Goal: Use online tool/utility: Utilize a website feature to perform a specific function

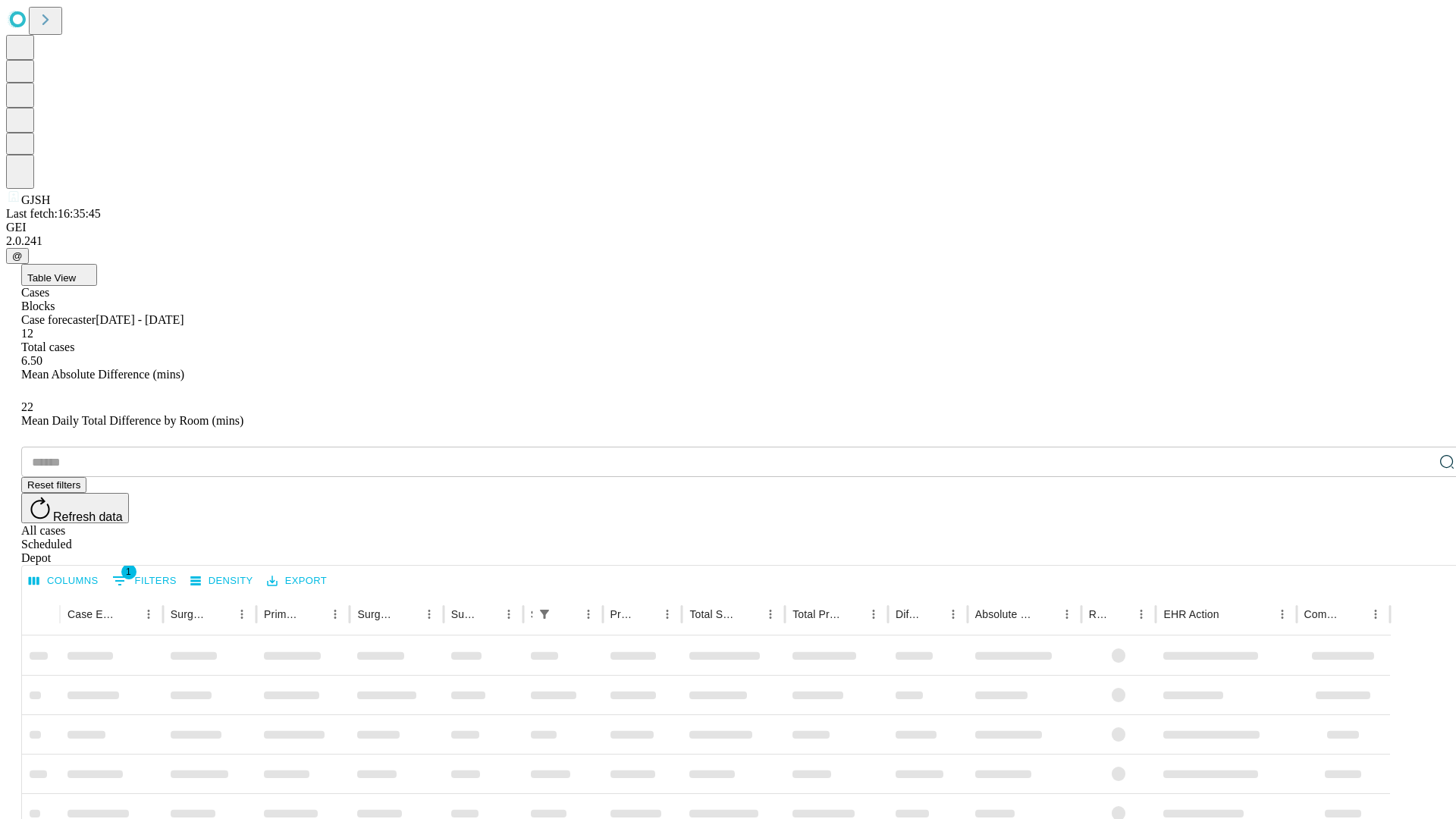
click at [76, 272] on span "Table View" at bounding box center [52, 278] width 49 height 11
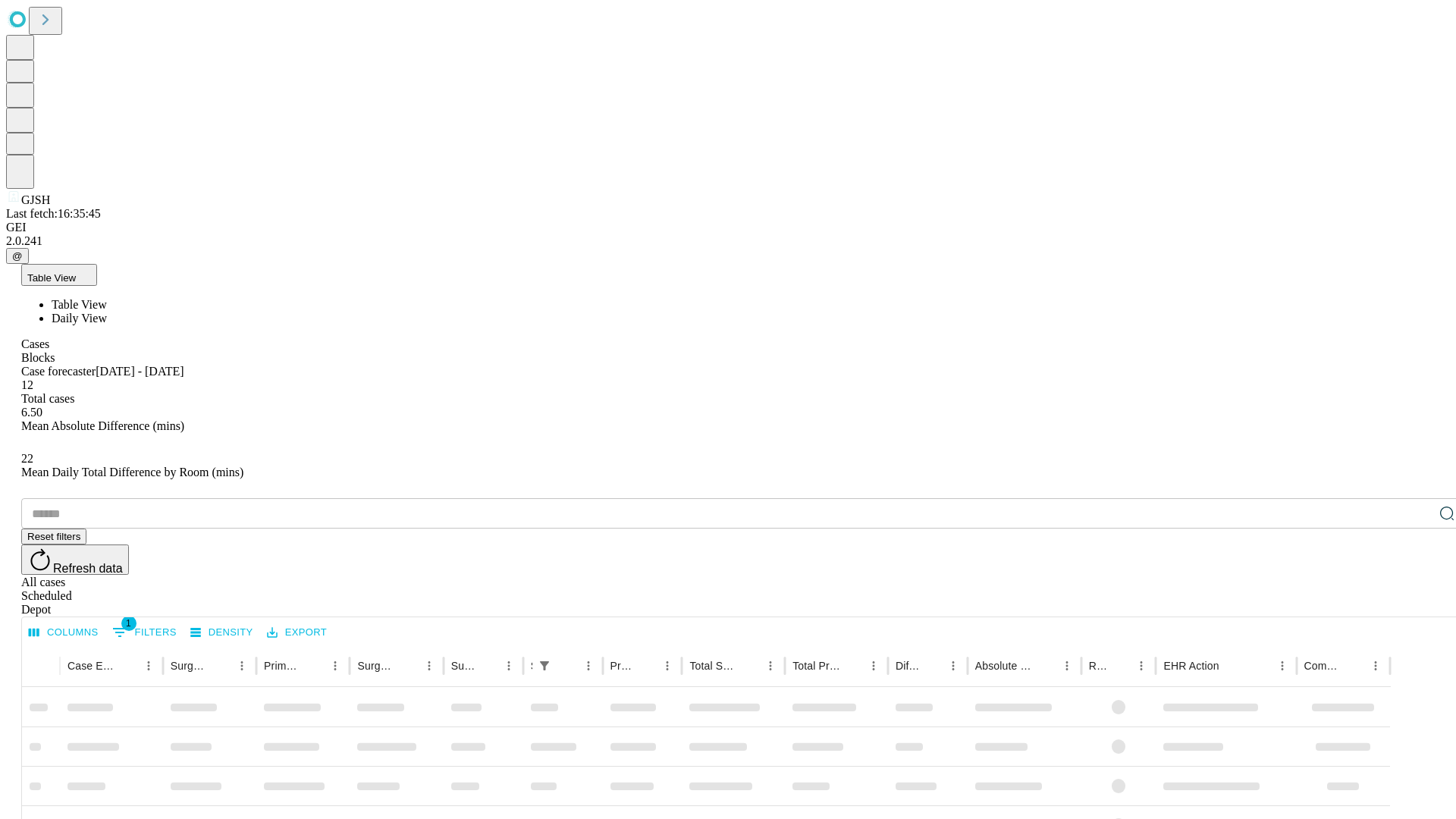
click at [107, 312] on span "Daily View" at bounding box center [79, 318] width 56 height 13
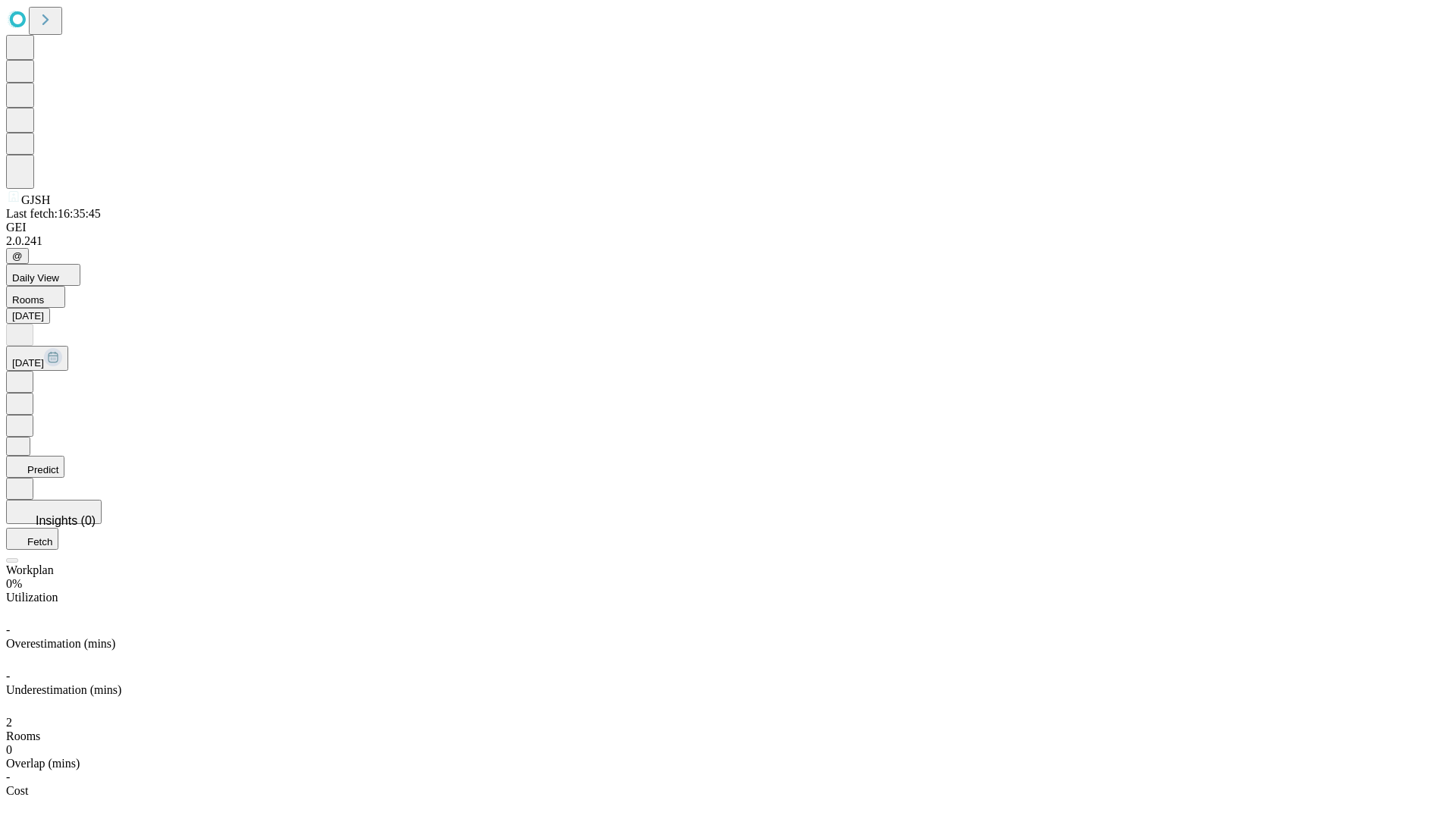
click at [65, 456] on button "Predict" at bounding box center [35, 466] width 58 height 22
